Goal: Task Accomplishment & Management: Complete application form

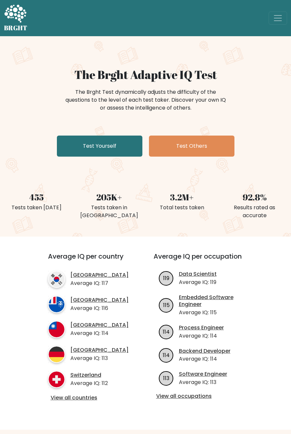
click at [104, 158] on div "The Brght Adaptive IQ Test The Brght Test dynamically adjusts the difficulty of…" at bounding box center [145, 113] width 291 height 91
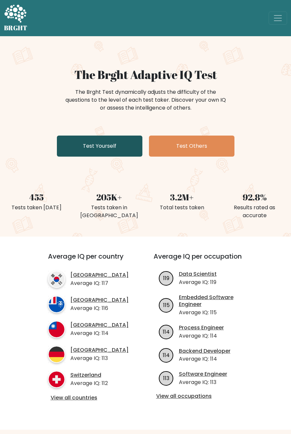
click at [111, 147] on link "Test Yourself" at bounding box center [99, 145] width 85 height 21
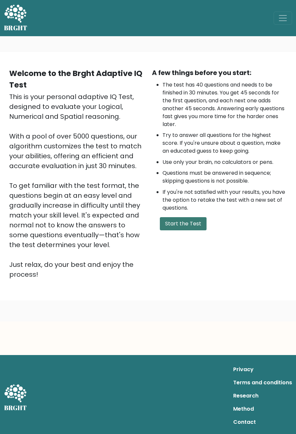
click at [178, 220] on button "Start the Test" at bounding box center [183, 223] width 47 height 13
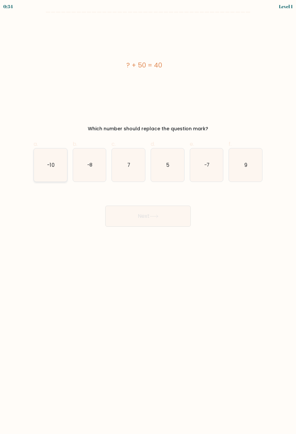
click at [54, 170] on icon "-10" at bounding box center [50, 164] width 33 height 33
click at [148, 217] on input "a. -10" at bounding box center [148, 219] width 0 height 4
radio input "true"
click at [139, 215] on button "Next" at bounding box center [147, 216] width 85 height 21
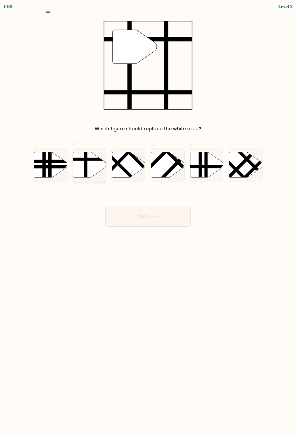
click at [92, 171] on icon at bounding box center [89, 164] width 33 height 25
click at [148, 217] on input "b." at bounding box center [148, 219] width 0 height 4
radio input "true"
click at [130, 208] on button "Next" at bounding box center [147, 216] width 85 height 21
click at [157, 221] on button "Next" at bounding box center [147, 216] width 85 height 21
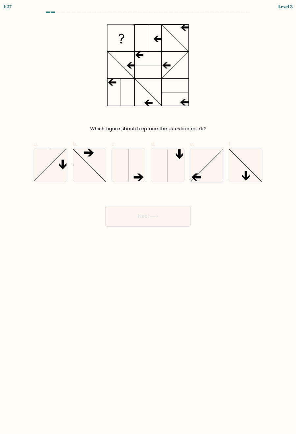
click at [211, 166] on icon at bounding box center [206, 164] width 33 height 33
click at [148, 217] on input "e." at bounding box center [148, 219] width 0 height 4
radio input "true"
click at [177, 212] on button "Next" at bounding box center [147, 216] width 85 height 21
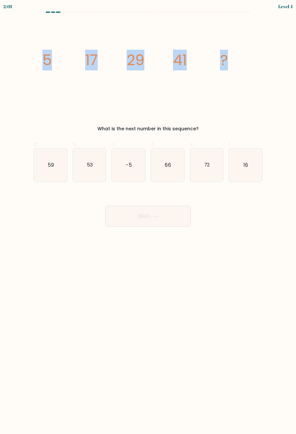
drag, startPoint x: 249, startPoint y: 78, endPoint x: 34, endPoint y: 73, distance: 215.1
click at [34, 73] on div "image/svg+xml 5 17 29 41 ? What is the next number in this sequence?" at bounding box center [148, 76] width 237 height 111
copy g "5 17 29 41 ?"
click at [88, 174] on icon "53" at bounding box center [89, 164] width 33 height 33
click at [148, 217] on input "b. 53" at bounding box center [148, 219] width 0 height 4
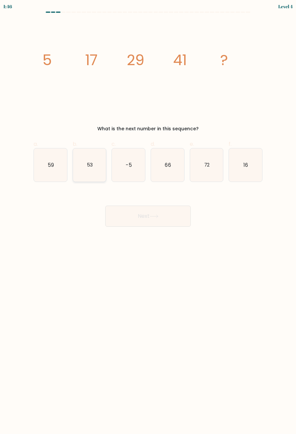
radio input "true"
click at [151, 217] on button "Next" at bounding box center [147, 216] width 85 height 21
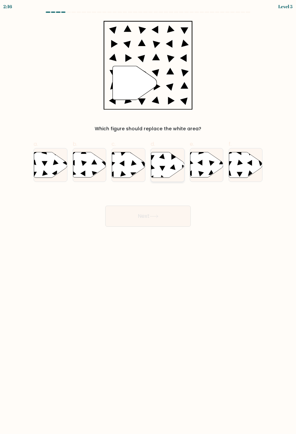
click at [167, 165] on icon at bounding box center [167, 164] width 33 height 25
click at [148, 217] on input "d." at bounding box center [148, 219] width 0 height 4
radio input "true"
click at [160, 216] on button "Next" at bounding box center [147, 216] width 85 height 21
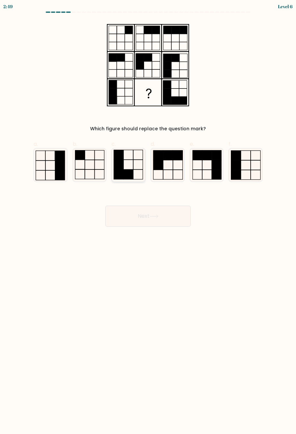
click at [128, 164] on icon at bounding box center [128, 164] width 33 height 33
click at [148, 217] on input "c." at bounding box center [148, 219] width 0 height 4
radio input "true"
click at [155, 218] on button "Next" at bounding box center [147, 216] width 85 height 21
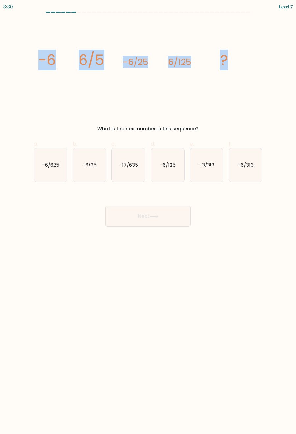
drag, startPoint x: 96, startPoint y: 60, endPoint x: 272, endPoint y: 62, distance: 176.6
click at [273, 62] on form at bounding box center [148, 119] width 296 height 215
copy g "-6 6/5 -6/25 6/125 ?"
click at [242, 92] on icon "image/svg+xml -6 6/5 -6/25 6/125 ?" at bounding box center [147, 65] width 221 height 89
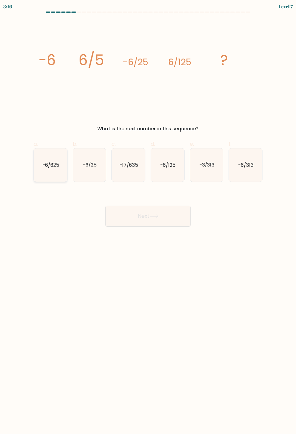
click at [52, 166] on text "-6/625" at bounding box center [50, 164] width 17 height 7
click at [148, 217] on input "a. -6/625" at bounding box center [148, 219] width 0 height 4
radio input "true"
drag, startPoint x: 149, startPoint y: 215, endPoint x: 116, endPoint y: 216, distance: 32.6
click at [150, 215] on button "Next" at bounding box center [147, 216] width 85 height 21
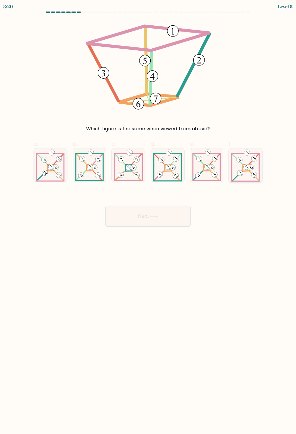
click at [246, 170] on 277 at bounding box center [246, 167] width 7 height 7
click at [148, 217] on input "f." at bounding box center [148, 219] width 0 height 4
radio input "true"
click at [173, 214] on button "Next" at bounding box center [147, 216] width 85 height 21
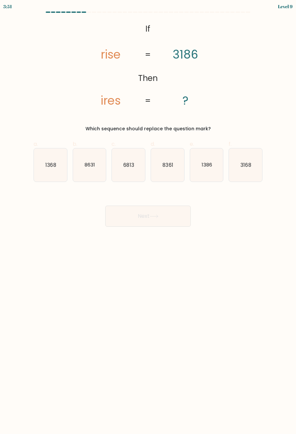
drag, startPoint x: 43, startPoint y: 166, endPoint x: 67, endPoint y: 173, distance: 25.3
click at [46, 165] on icon "1368" at bounding box center [50, 164] width 33 height 33
click at [148, 217] on input "a. 1368" at bounding box center [148, 219] width 0 height 4
radio input "true"
click at [153, 213] on button "Next" at bounding box center [147, 216] width 85 height 21
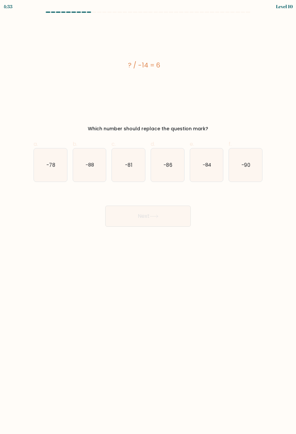
drag, startPoint x: 110, startPoint y: 61, endPoint x: 204, endPoint y: 74, distance: 94.4
click at [206, 72] on div "? / -14 = 6" at bounding box center [144, 65] width 221 height 89
copy div "? / -14 = 6"
click at [196, 71] on div "? / -14 = 6" at bounding box center [144, 65] width 221 height 89
drag, startPoint x: 210, startPoint y: 167, endPoint x: 205, endPoint y: 171, distance: 7.0
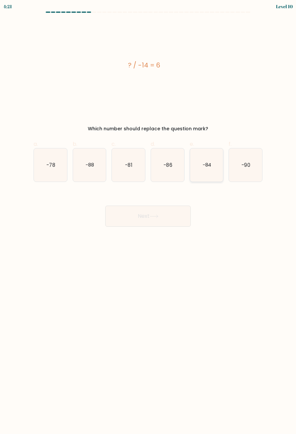
click at [210, 167] on text "-84" at bounding box center [206, 164] width 9 height 7
click at [148, 217] on input "e. -84" at bounding box center [148, 219] width 0 height 4
radio input "true"
click at [166, 208] on button "Next" at bounding box center [147, 216] width 85 height 21
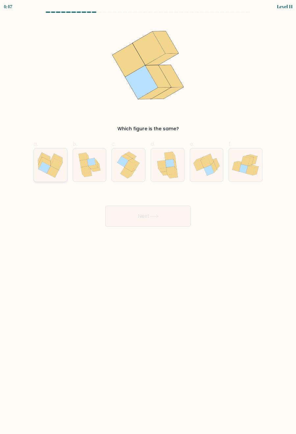
click at [46, 165] on icon at bounding box center [44, 168] width 12 height 12
click at [148, 217] on input "a." at bounding box center [148, 219] width 0 height 4
radio input "true"
click at [147, 210] on button "Next" at bounding box center [147, 216] width 85 height 21
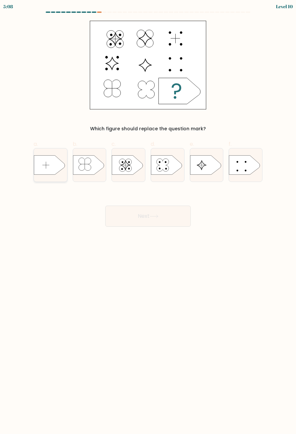
click at [53, 161] on icon at bounding box center [49, 164] width 31 height 19
click at [148, 217] on input "a." at bounding box center [148, 219] width 0 height 4
radio input "true"
click at [145, 221] on button "Next" at bounding box center [147, 216] width 85 height 21
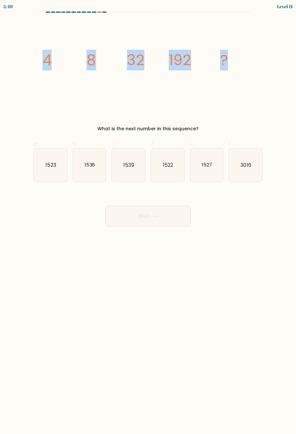
drag, startPoint x: 34, startPoint y: 57, endPoint x: 235, endPoint y: 70, distance: 202.0
click at [236, 68] on div "image/svg+xml 4 8 32 192 ? What is the next number in this sequence?" at bounding box center [148, 76] width 237 height 111
copy g "4 8 32 192 ?"
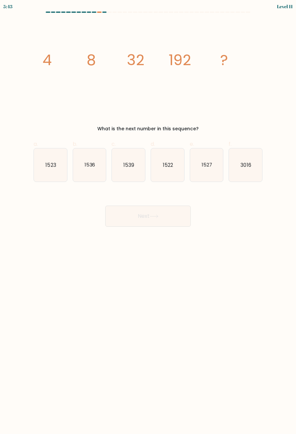
click at [203, 113] on div "image/svg+xml 4 8 32 192 ? What is the next number in this sequence?" at bounding box center [148, 76] width 237 height 111
click at [43, 57] on tspan "4" at bounding box center [46, 60] width 9 height 21
click at [101, 57] on icon "image/svg+xml 4 8 32 192 ?" at bounding box center [147, 65] width 221 height 89
click at [86, 172] on icon "1536" at bounding box center [89, 164] width 33 height 33
click at [148, 217] on input "b. 1536" at bounding box center [148, 219] width 0 height 4
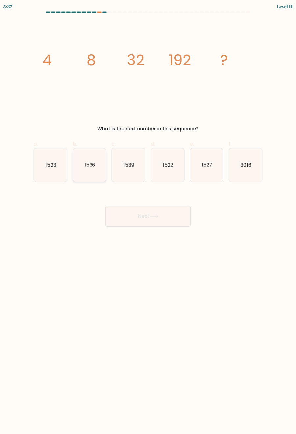
radio input "true"
click at [132, 209] on button "Next" at bounding box center [147, 216] width 85 height 21
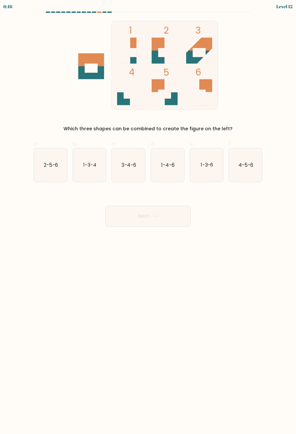
drag, startPoint x: 80, startPoint y: 131, endPoint x: 228, endPoint y: 128, distance: 147.7
click at [228, 128] on div "Which three shapes can be combined to create the figure on the left?" at bounding box center [147, 128] width 221 height 7
click at [244, 131] on div "Which three shapes can be combined to create the figure on the left?" at bounding box center [147, 128] width 221 height 7
click at [253, 166] on text "4-5-6" at bounding box center [245, 164] width 15 height 7
click at [148, 217] on input "f. 4-5-6" at bounding box center [148, 219] width 0 height 4
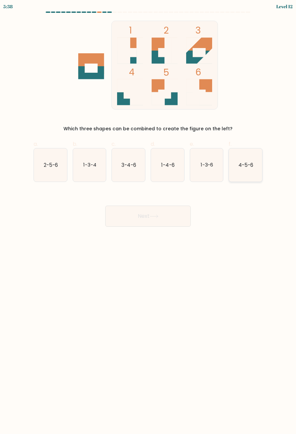
radio input "true"
click at [172, 222] on button "Next" at bounding box center [147, 216] width 85 height 21
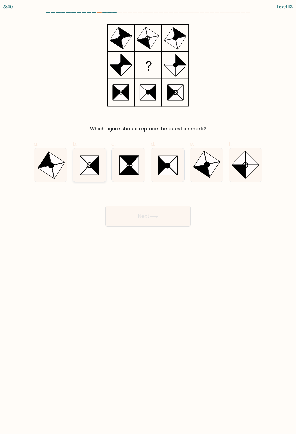
click at [87, 163] on icon at bounding box center [85, 165] width 10 height 19
click at [148, 217] on input "b." at bounding box center [148, 219] width 0 height 4
radio input "true"
click at [142, 216] on button "Next" at bounding box center [147, 216] width 85 height 21
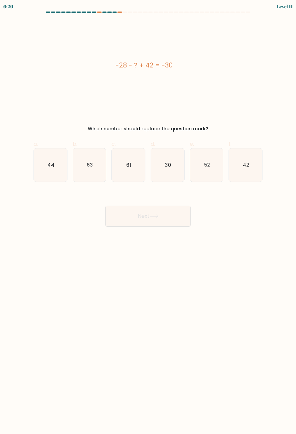
drag, startPoint x: 141, startPoint y: 66, endPoint x: 238, endPoint y: 66, distance: 97.0
click at [238, 66] on div "-28 - ? + 42 = -30" at bounding box center [144, 65] width 221 height 10
copy div "-28 - ? + 42 = -30"
click at [166, 76] on div "-28 - ? + 42 = -30" at bounding box center [144, 65] width 221 height 89
click at [54, 174] on icon "44" at bounding box center [50, 164] width 33 height 33
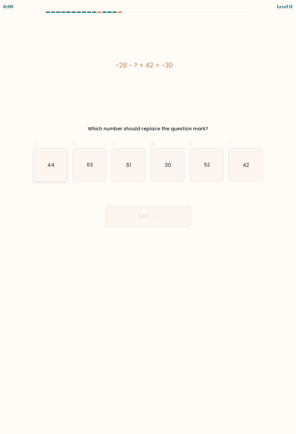
click at [148, 217] on input "a. 44" at bounding box center [148, 219] width 0 height 4
radio input "true"
click at [145, 220] on button "Next" at bounding box center [147, 216] width 85 height 21
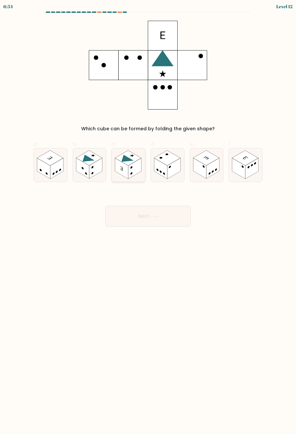
click at [133, 168] on rect at bounding box center [134, 168] width 13 height 21
click at [148, 217] on input "c." at bounding box center [148, 219] width 0 height 4
radio input "true"
click at [150, 219] on button "Next" at bounding box center [147, 216] width 85 height 21
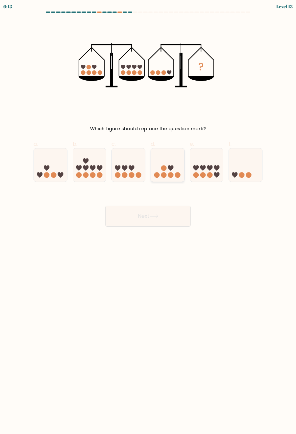
click at [168, 170] on icon at bounding box center [167, 164] width 33 height 27
click at [148, 217] on input "d." at bounding box center [148, 219] width 0 height 4
radio input "true"
click at [238, 160] on icon at bounding box center [245, 164] width 33 height 27
click at [148, 217] on input "f." at bounding box center [148, 219] width 0 height 4
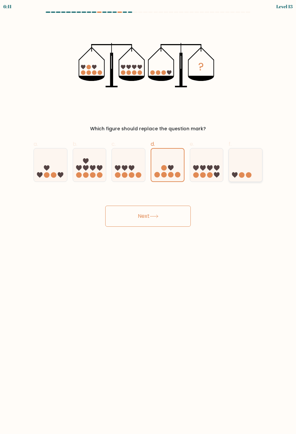
radio input "true"
click at [168, 169] on icon at bounding box center [167, 164] width 33 height 27
click at [148, 217] on input "d." at bounding box center [148, 219] width 0 height 4
radio input "true"
click at [163, 216] on button "Next" at bounding box center [147, 216] width 85 height 21
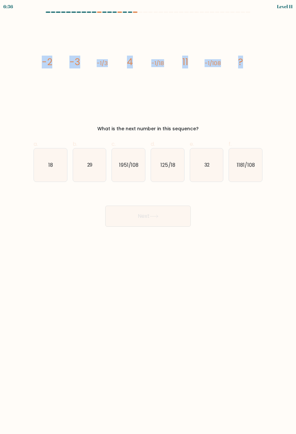
drag, startPoint x: 32, startPoint y: 56, endPoint x: 264, endPoint y: 72, distance: 233.1
click at [264, 72] on div "image/svg+xml -2 -3 -1/3 4 -1/18 11 -1/108 ? What is the next number in this se…" at bounding box center [148, 76] width 237 height 111
copy g "-2 -3 -1/3 4 -1/18 11 -1/108 ?"
click at [167, 84] on icon "image/svg+xml -2 -3 -1/3 4 -1/18 11 -1/108 ?" at bounding box center [147, 65] width 221 height 89
click at [48, 169] on icon "18" at bounding box center [50, 164] width 33 height 33
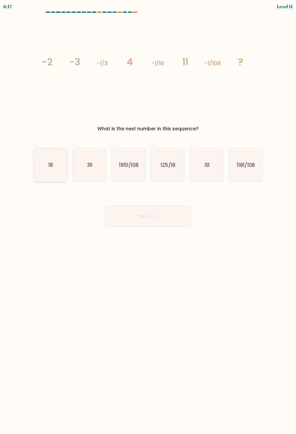
click at [148, 217] on input "a. 18" at bounding box center [148, 219] width 0 height 4
radio input "true"
click at [143, 212] on button "Next" at bounding box center [147, 216] width 85 height 21
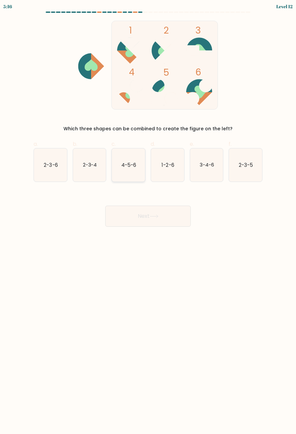
click at [133, 158] on icon "4-5-6" at bounding box center [128, 164] width 33 height 33
click at [148, 217] on input "c. 4-5-6" at bounding box center [148, 219] width 0 height 4
radio input "true"
click at [145, 216] on button "Next" at bounding box center [147, 216] width 85 height 21
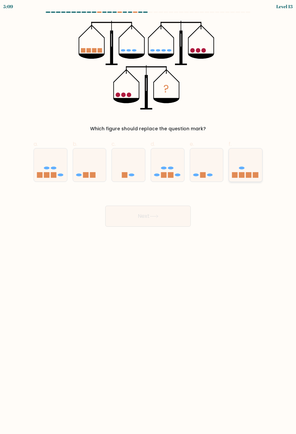
click at [249, 172] on icon at bounding box center [245, 164] width 33 height 27
click at [148, 217] on input "f." at bounding box center [148, 219] width 0 height 4
radio input "true"
click at [173, 221] on button "Next" at bounding box center [147, 216] width 85 height 21
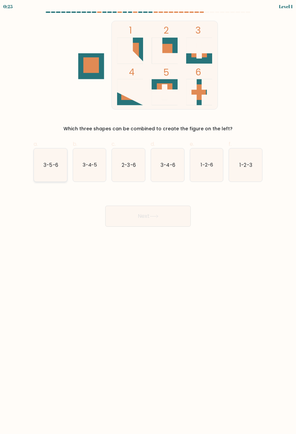
click at [50, 171] on icon "3-5-6" at bounding box center [50, 164] width 33 height 33
click at [148, 217] on input "a. 3-5-6" at bounding box center [148, 219] width 0 height 4
radio input "true"
click at [112, 204] on div "Next" at bounding box center [148, 208] width 237 height 37
click at [115, 211] on button "Next" at bounding box center [147, 216] width 85 height 21
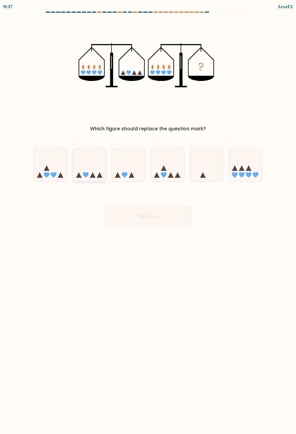
click at [87, 169] on icon at bounding box center [89, 164] width 33 height 27
click at [148, 217] on input "b." at bounding box center [148, 219] width 0 height 4
radio input "true"
click at [145, 211] on button "Next" at bounding box center [147, 216] width 85 height 21
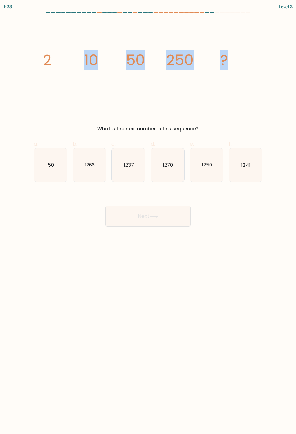
drag, startPoint x: 26, startPoint y: 40, endPoint x: 243, endPoint y: 52, distance: 217.7
click at [243, 52] on form at bounding box center [148, 119] width 296 height 215
copy g "10 50 250 ?"
click at [206, 165] on text "1250" at bounding box center [207, 164] width 11 height 7
click at [148, 217] on input "e. 1250" at bounding box center [148, 219] width 0 height 4
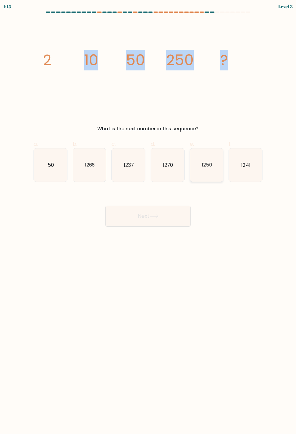
radio input "true"
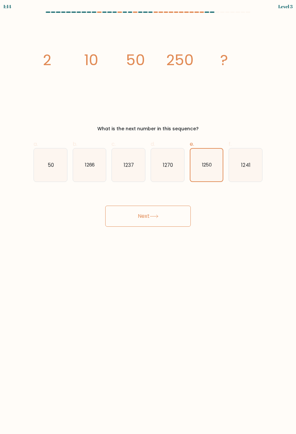
click at [153, 213] on button "Next" at bounding box center [147, 216] width 85 height 21
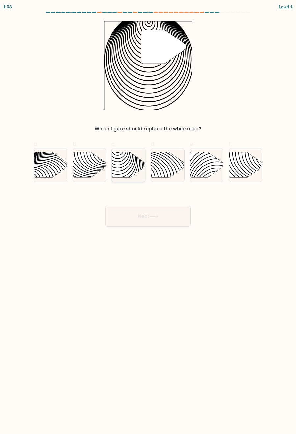
click at [126, 168] on icon at bounding box center [118, 179] width 67 height 67
click at [148, 217] on input "c." at bounding box center [148, 219] width 0 height 4
radio input "true"
drag, startPoint x: 148, startPoint y: 215, endPoint x: 144, endPoint y: 209, distance: 7.8
click at [148, 215] on button "Next" at bounding box center [147, 216] width 85 height 21
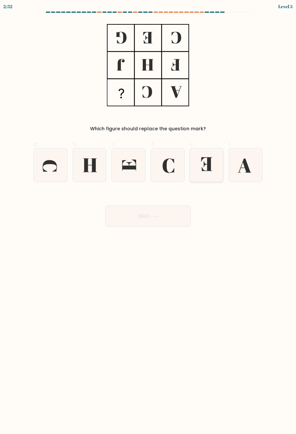
click at [203, 159] on icon at bounding box center [206, 164] width 33 height 33
click at [148, 217] on input "e." at bounding box center [148, 219] width 0 height 4
radio input "true"
click at [155, 216] on icon at bounding box center [154, 216] width 9 height 4
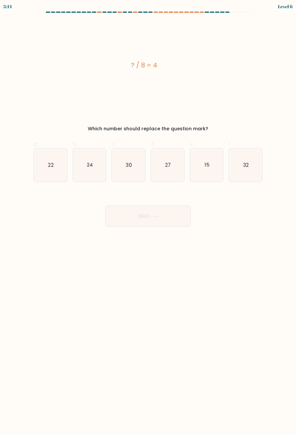
drag, startPoint x: 111, startPoint y: 59, endPoint x: 185, endPoint y: 64, distance: 74.1
click at [185, 64] on div "? / 8 = 4" at bounding box center [144, 65] width 221 height 89
copy div "? / 8 = 4"
click at [242, 170] on icon "32" at bounding box center [245, 164] width 33 height 33
click at [148, 217] on input "f. 32" at bounding box center [148, 219] width 0 height 4
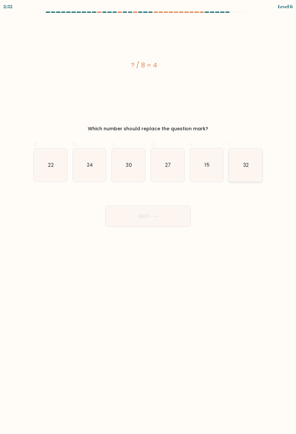
radio input "true"
click at [178, 212] on button "Next" at bounding box center [147, 216] width 85 height 21
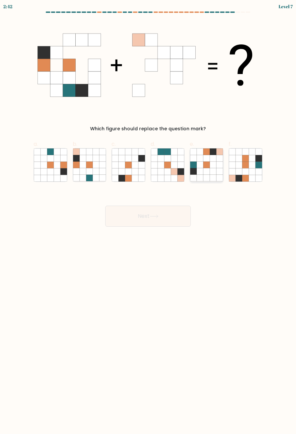
click at [210, 164] on icon at bounding box center [213, 164] width 7 height 7
click at [148, 217] on input "e." at bounding box center [148, 219] width 0 height 4
radio input "true"
click at [161, 212] on button "Next" at bounding box center [147, 216] width 85 height 21
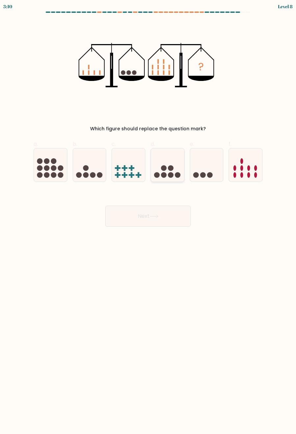
click at [168, 170] on icon at bounding box center [167, 164] width 33 height 27
click at [148, 217] on input "d." at bounding box center [148, 219] width 0 height 4
radio input "true"
click at [157, 218] on button "Next" at bounding box center [147, 216] width 85 height 21
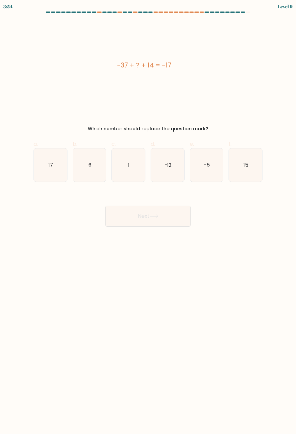
drag, startPoint x: 102, startPoint y: 58, endPoint x: 222, endPoint y: 60, distance: 120.4
click at [222, 60] on div "-37 + ? + 14 = -17" at bounding box center [144, 65] width 221 height 89
copy div "-37 + ? + 14 = -17"
click at [84, 166] on icon "6" at bounding box center [89, 164] width 33 height 33
click at [148, 217] on input "b. 6" at bounding box center [148, 219] width 0 height 4
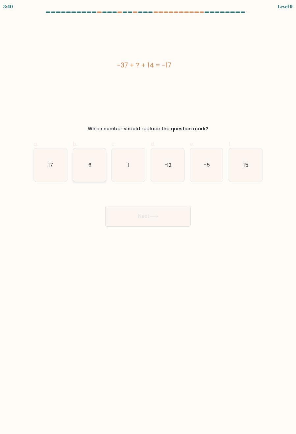
radio input "true"
click at [136, 212] on button "Next" at bounding box center [147, 216] width 85 height 21
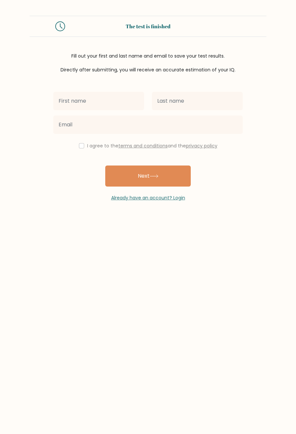
click at [92, 105] on input "text" at bounding box center [98, 101] width 91 height 18
type input "[PERSON_NAME]"
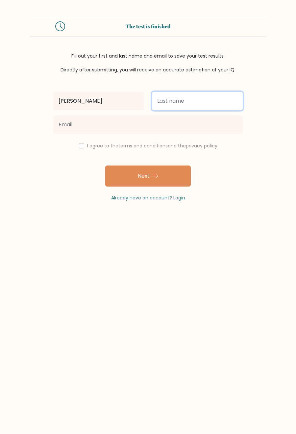
click at [204, 104] on input "text" at bounding box center [197, 101] width 91 height 18
type input "Billones"
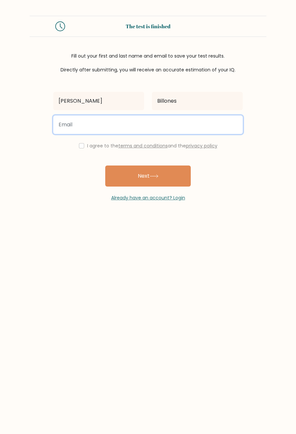
click at [118, 129] on input "email" at bounding box center [147, 124] width 189 height 18
type input "shannelbillones99@gmail.com"
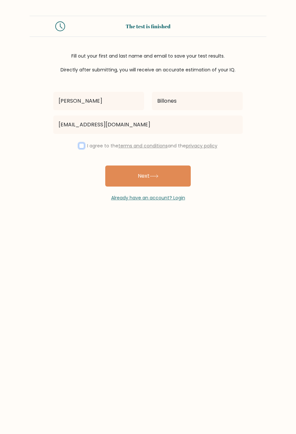
click at [79, 146] on input "checkbox" at bounding box center [81, 145] width 5 height 5
checkbox input "true"
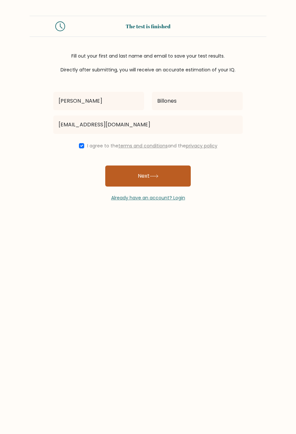
click at [143, 183] on button "Next" at bounding box center [147, 175] width 85 height 21
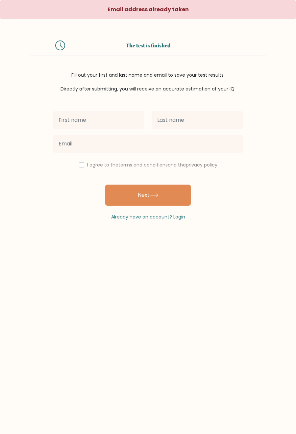
click at [124, 122] on input "text" at bounding box center [98, 120] width 91 height 18
type input "[PERSON_NAME]"
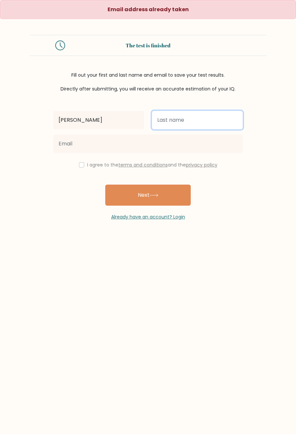
click at [178, 118] on input "text" at bounding box center [197, 120] width 91 height 18
type input "Billones"
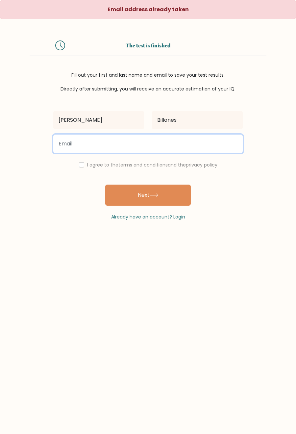
click at [161, 146] on input "email" at bounding box center [147, 143] width 189 height 18
type input "[EMAIL_ADDRESS][DOMAIN_NAME]"
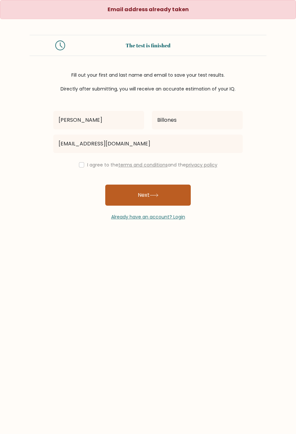
click at [148, 195] on button "Next" at bounding box center [147, 194] width 85 height 21
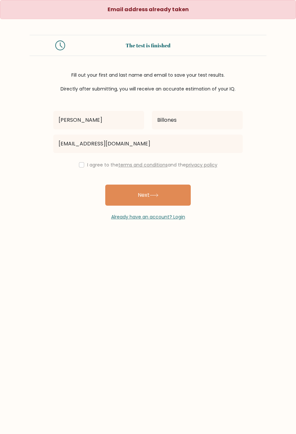
drag, startPoint x: 74, startPoint y: 164, endPoint x: 82, endPoint y: 175, distance: 13.6
click at [74, 164] on div "I agree to the terms and conditions and the privacy policy" at bounding box center [147, 165] width 197 height 8
click at [79, 162] on input "checkbox" at bounding box center [81, 164] width 5 height 5
checkbox input "true"
drag, startPoint x: 157, startPoint y: 194, endPoint x: 150, endPoint y: 216, distance: 23.1
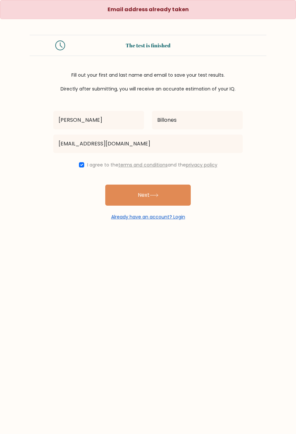
click at [158, 196] on icon at bounding box center [154, 195] width 9 height 4
click at [91, 124] on input "text" at bounding box center [98, 120] width 91 height 18
type input "[PERSON_NAME]"
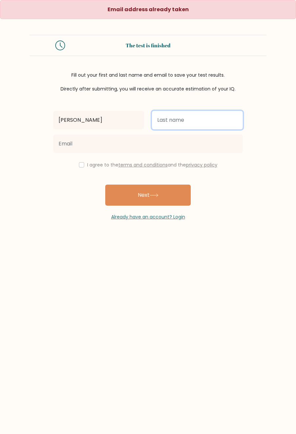
click at [176, 121] on input "text" at bounding box center [197, 120] width 91 height 18
type input "Billones"
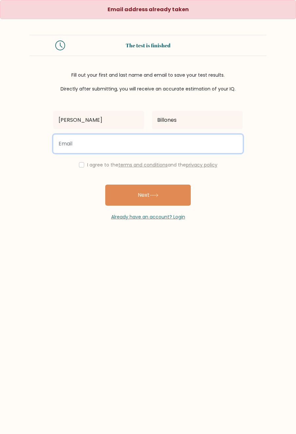
click at [130, 150] on input "email" at bounding box center [147, 143] width 189 height 18
type input "[EMAIL_ADDRESS][DOMAIN_NAME]"
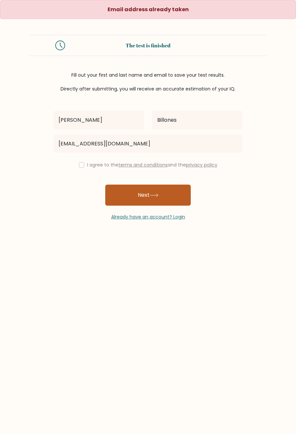
click at [153, 190] on button "Next" at bounding box center [147, 194] width 85 height 21
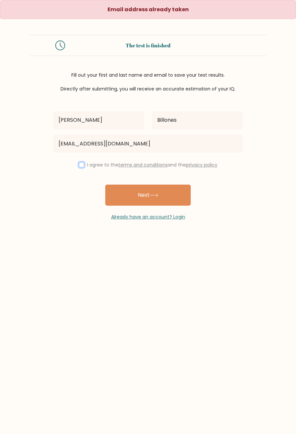
click at [79, 164] on input "checkbox" at bounding box center [81, 164] width 5 height 5
checkbox input "true"
click at [134, 203] on button "Next" at bounding box center [147, 194] width 85 height 21
click at [93, 123] on input "text" at bounding box center [98, 120] width 91 height 18
type input "[PERSON_NAME]"
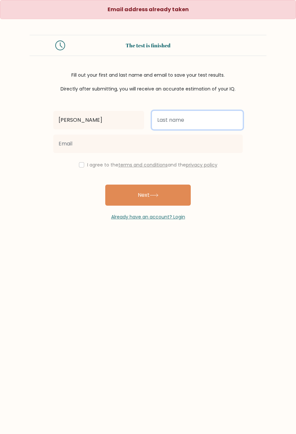
click at [176, 124] on input "text" at bounding box center [197, 120] width 91 height 18
type input "Billones"
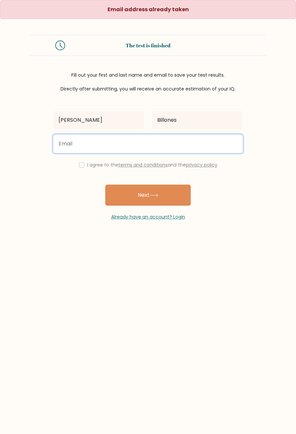
click at [149, 146] on input "email" at bounding box center [147, 143] width 189 height 18
click at [123, 147] on input "email" at bounding box center [147, 143] width 189 height 18
click at [70, 143] on input "[EMAIL_ADDRESS][DOMAIN_NAME]" at bounding box center [147, 143] width 189 height 18
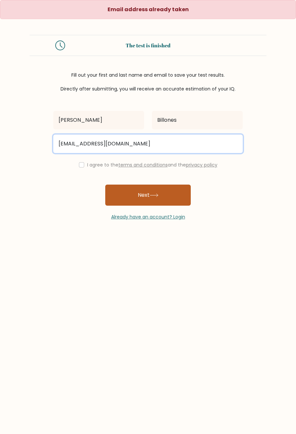
type input "[EMAIL_ADDRESS][DOMAIN_NAME]"
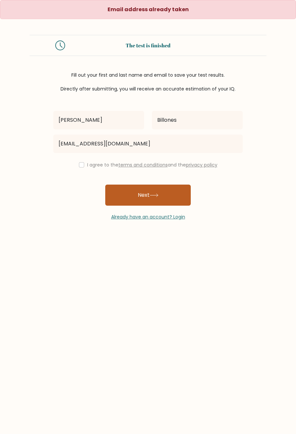
click at [134, 192] on button "Next" at bounding box center [147, 194] width 85 height 21
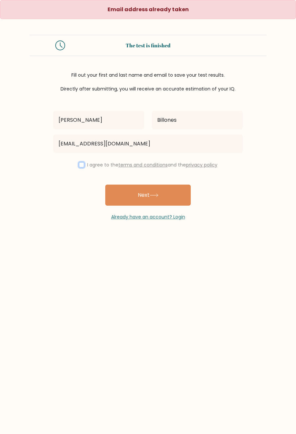
click at [79, 163] on input "checkbox" at bounding box center [81, 164] width 5 height 5
checkbox input "true"
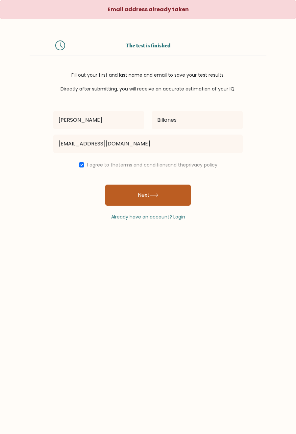
click at [130, 195] on button "Next" at bounding box center [147, 194] width 85 height 21
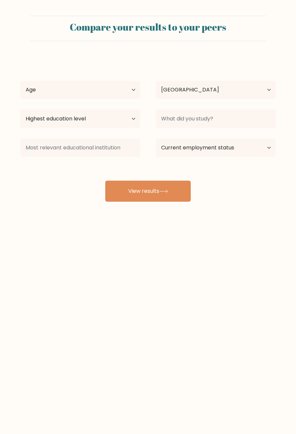
select select "PH"
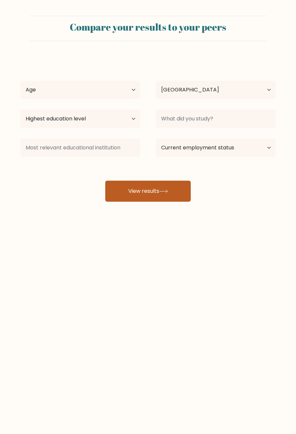
click at [166, 191] on icon at bounding box center [163, 191] width 9 height 4
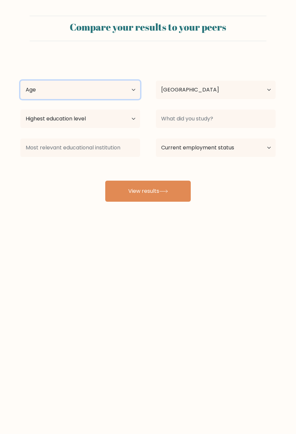
click at [69, 91] on select "Age Under [DEMOGRAPHIC_DATA] [DEMOGRAPHIC_DATA] [DEMOGRAPHIC_DATA] [DEMOGRAPHIC…" at bounding box center [80, 90] width 120 height 18
select select "25_34"
click at [20, 81] on select "Age Under [DEMOGRAPHIC_DATA] [DEMOGRAPHIC_DATA] [DEMOGRAPHIC_DATA] [DEMOGRAPHIC…" at bounding box center [80, 90] width 120 height 18
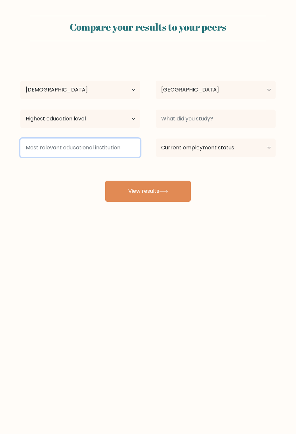
click at [79, 149] on input at bounding box center [80, 147] width 120 height 18
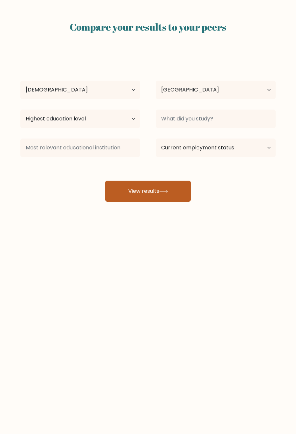
click at [150, 186] on button "View results" at bounding box center [147, 191] width 85 height 21
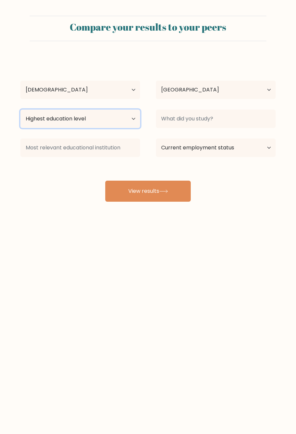
click at [90, 120] on select "Highest education level No schooling Primary Lower Secondary Upper Secondary Oc…" at bounding box center [80, 119] width 120 height 18
click at [20, 110] on select "Highest education level No schooling Primary Lower Secondary Upper Secondary Oc…" at bounding box center [80, 119] width 120 height 18
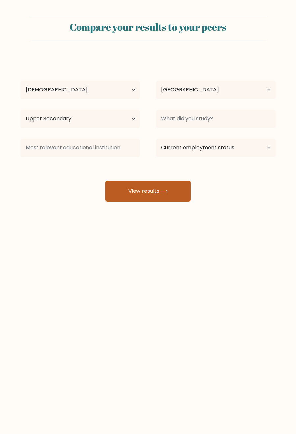
click at [137, 191] on button "View results" at bounding box center [147, 191] width 85 height 21
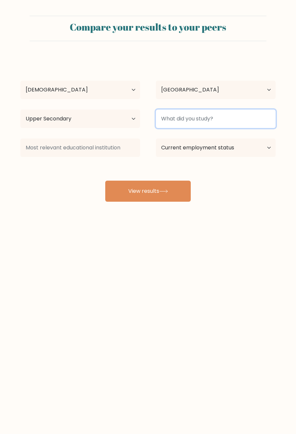
click at [219, 112] on input at bounding box center [216, 119] width 120 height 18
click at [219, 119] on input at bounding box center [216, 119] width 120 height 18
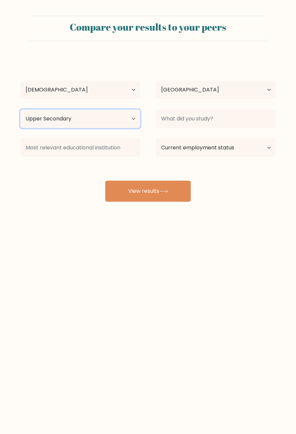
click at [101, 118] on select "Highest education level No schooling Primary Lower Secondary Upper Secondary Oc…" at bounding box center [80, 119] width 120 height 18
select select "bachelors_degree"
click at [20, 110] on select "Highest education level No schooling Primary Lower Secondary Upper Secondary Oc…" at bounding box center [80, 119] width 120 height 18
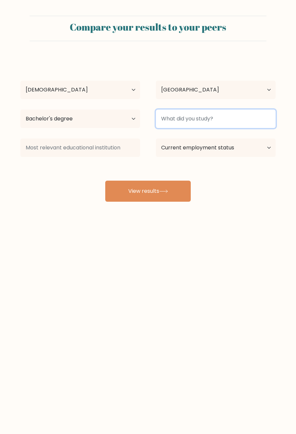
click at [196, 114] on input at bounding box center [216, 119] width 120 height 18
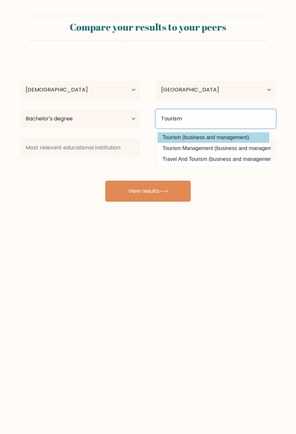
type input "Tourism"
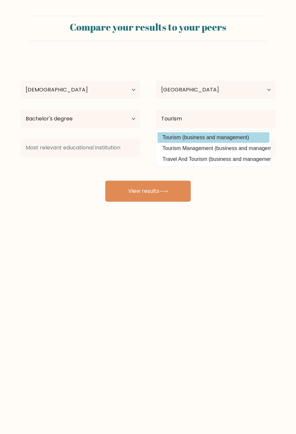
click at [193, 138] on option "Tourism (business and management)" at bounding box center [214, 137] width 112 height 11
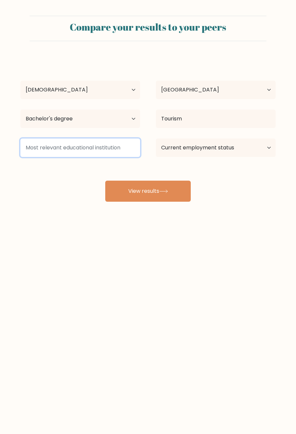
click at [94, 148] on input at bounding box center [80, 147] width 120 height 18
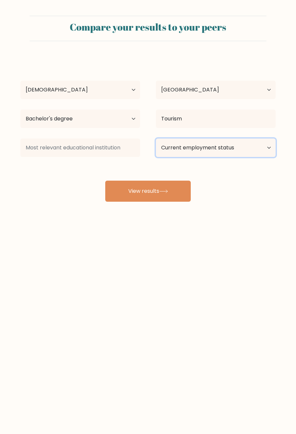
click at [213, 147] on select "Current employment status Employed Student Retired Other / prefer not to answer" at bounding box center [216, 147] width 120 height 18
select select "employed"
click at [156, 138] on select "Current employment status Employed Student Retired Other / prefer not to answer" at bounding box center [216, 147] width 120 height 18
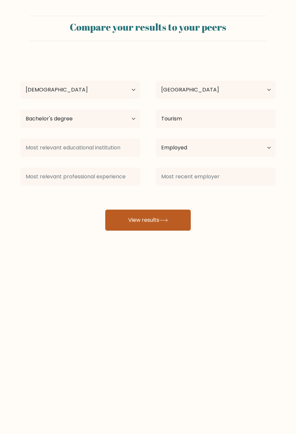
click at [138, 187] on div at bounding box center [79, 177] width 135 height 24
click at [161, 217] on button "View results" at bounding box center [147, 219] width 85 height 21
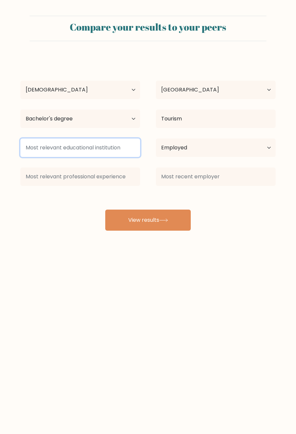
click at [94, 150] on input at bounding box center [80, 147] width 120 height 18
click at [106, 148] on input at bounding box center [80, 147] width 120 height 18
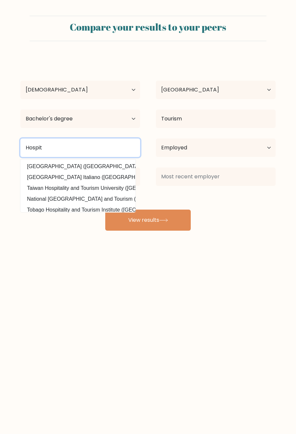
type input "Hospita"
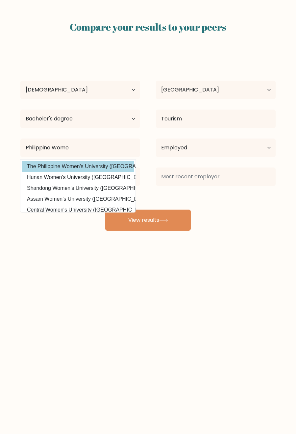
click at [64, 169] on option "The Philippine Women's University (Philippines)" at bounding box center [78, 166] width 112 height 11
type input "The Philippine Women's University"
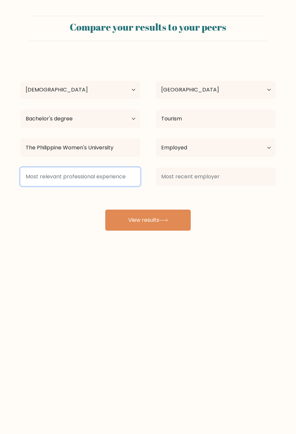
click at [120, 173] on input at bounding box center [80, 176] width 120 height 18
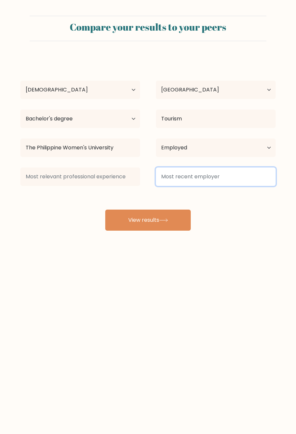
click at [221, 181] on input at bounding box center [216, 176] width 120 height 18
type input "D"
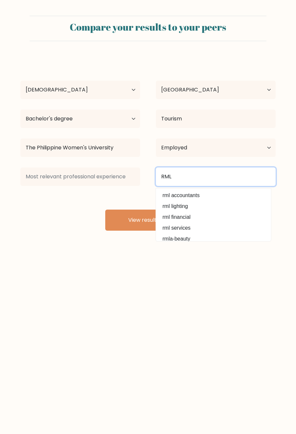
click at [216, 178] on input "RML" at bounding box center [216, 176] width 120 height 18
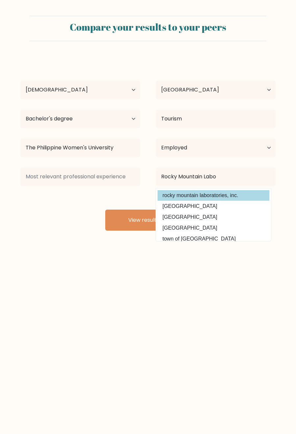
click at [228, 194] on option "rocky mountain laboratories, inc." at bounding box center [214, 195] width 112 height 11
type input "rocky mountain laboratories, inc."
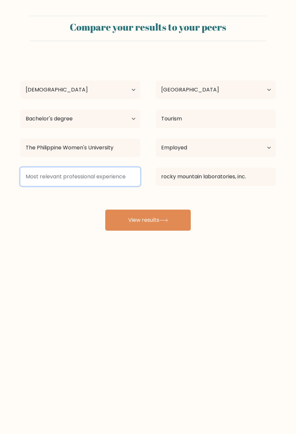
click at [121, 179] on input at bounding box center [80, 176] width 120 height 18
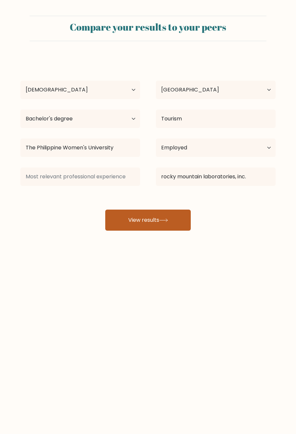
click at [148, 229] on button "View results" at bounding box center [147, 219] width 85 height 21
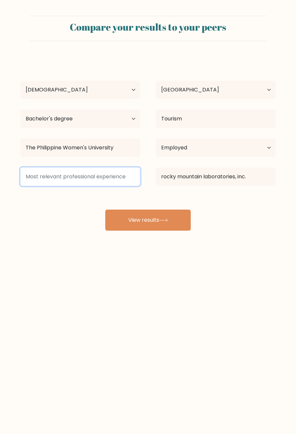
click at [120, 179] on input at bounding box center [80, 176] width 120 height 18
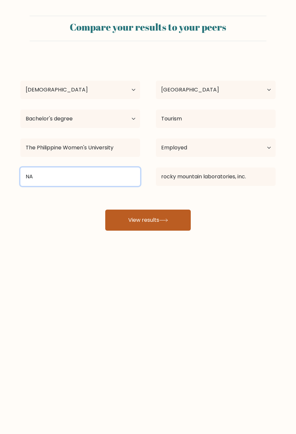
type input "NA"
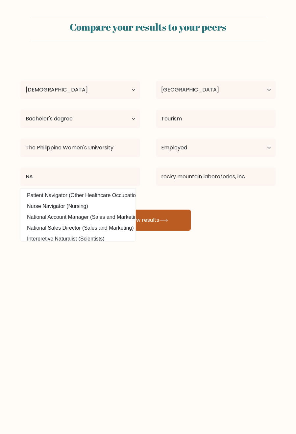
click at [145, 220] on button "View results" at bounding box center [147, 219] width 85 height 21
